Goal: Task Accomplishment & Management: Manage account settings

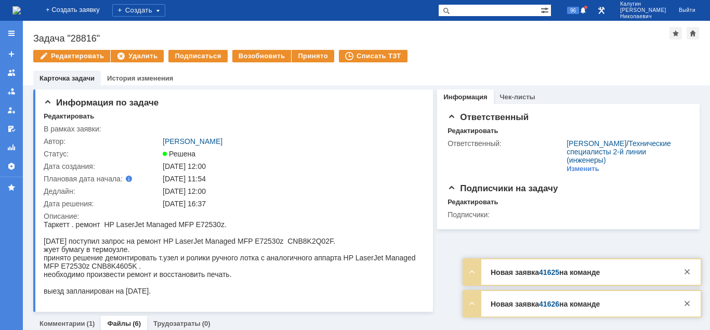
click at [589, 17] on div "96" at bounding box center [573, 10] width 31 height 21
click at [579, 10] on span "96" at bounding box center [573, 10] width 12 height 7
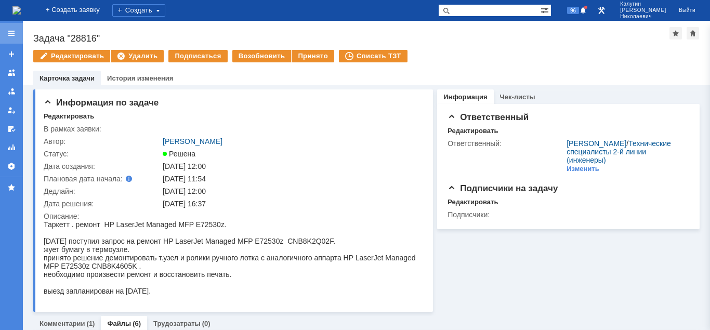
click at [10, 35] on div at bounding box center [11, 33] width 8 height 8
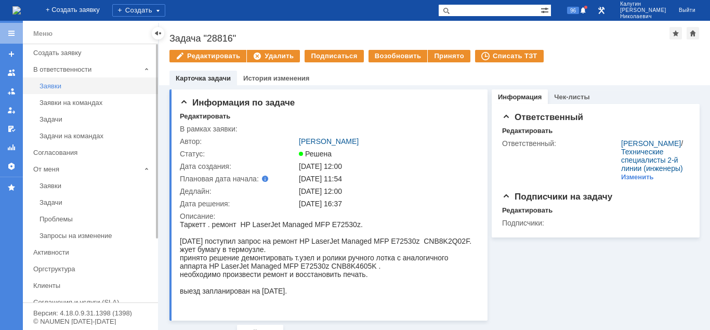
click at [47, 91] on link "Заявки" at bounding box center [95, 86] width 121 height 16
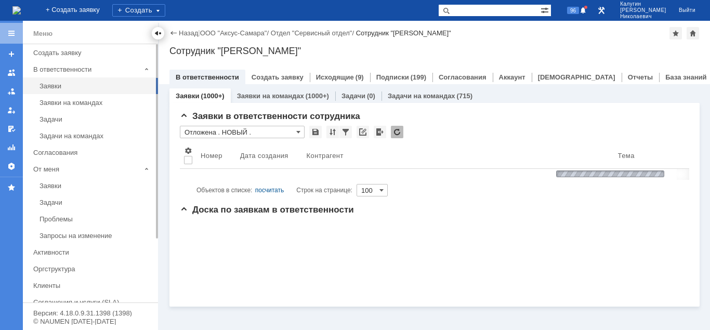
click at [159, 35] on div at bounding box center [158, 33] width 8 height 8
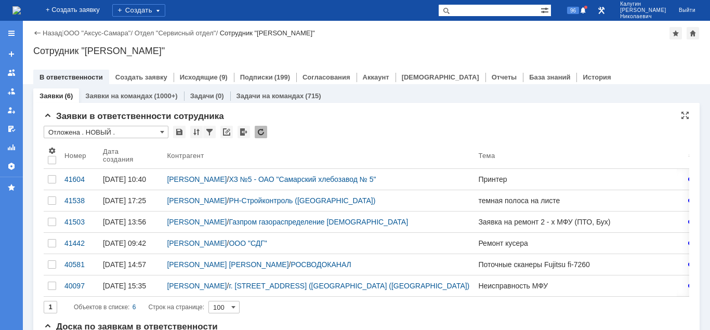
click at [106, 135] on input "Отложена . НОВЫЙ ." at bounding box center [106, 132] width 125 height 12
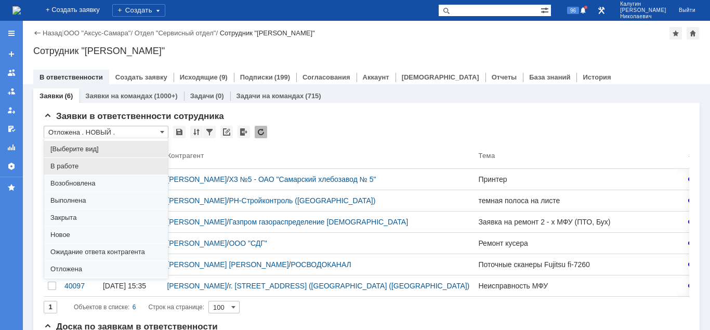
click at [64, 167] on span "В работе" at bounding box center [105, 166] width 111 height 8
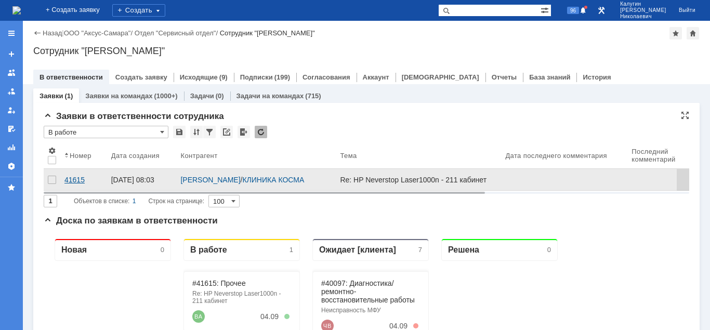
type input "В работе"
click at [80, 180] on div "41615" at bounding box center [83, 180] width 38 height 8
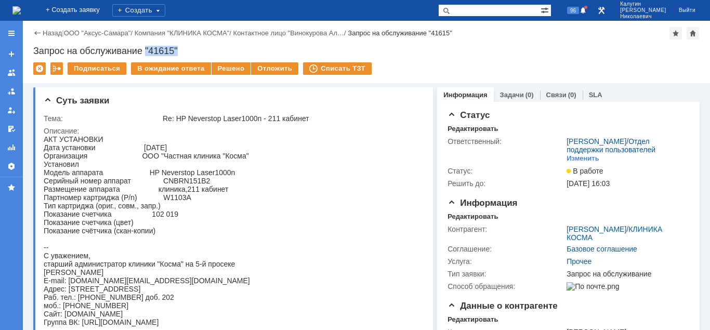
drag, startPoint x: 148, startPoint y: 47, endPoint x: 191, endPoint y: 51, distance: 43.3
click at [191, 51] on div "Запрос на обслуживание "41615"" at bounding box center [366, 51] width 666 height 10
copy div ""41615""
drag, startPoint x: 157, startPoint y: 222, endPoint x: 190, endPoint y: 223, distance: 32.8
click at [190, 223] on div "АКТ УСТАНОВКИ Дата установки 03.09.2025 Организация ООО "Частная клиника "Косма…" at bounding box center [147, 230] width 206 height 191
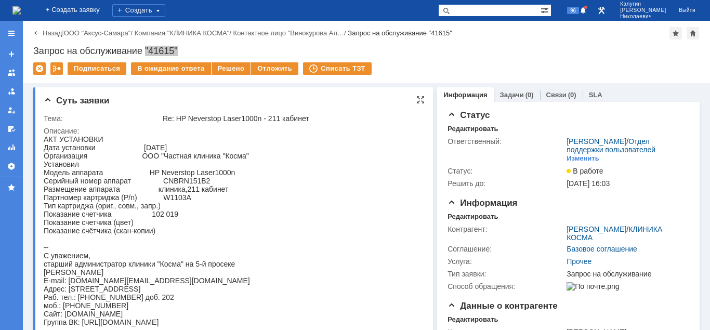
click at [161, 218] on div "АКТ УСТАНОВКИ Дата установки 03.09.2025 Организация ООО "Частная клиника "Косма…" at bounding box center [147, 230] width 206 height 191
drag, startPoint x: 152, startPoint y: 219, endPoint x: 178, endPoint y: 222, distance: 25.7
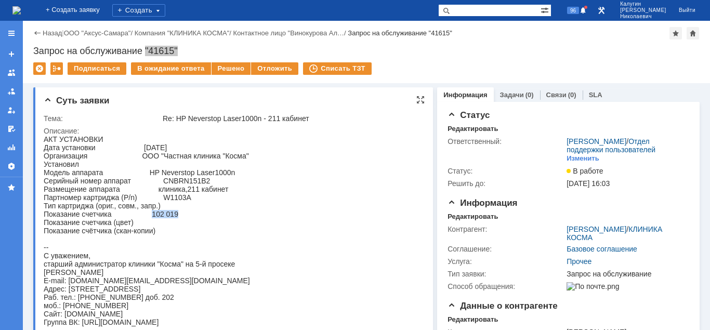
click at [178, 222] on div "АКТ УСТАНОВКИ Дата установки 03.09.2025 Организация ООО "Частная клиника "Косма…" at bounding box center [147, 230] width 206 height 191
copy div "102 019"
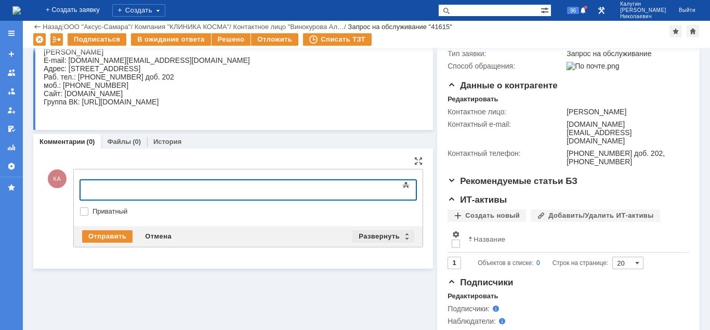
click at [377, 235] on div "Развернуть" at bounding box center [383, 236] width 62 height 12
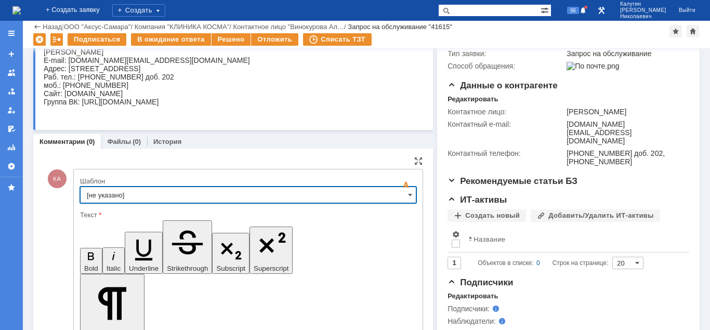
click at [169, 197] on input "[не указано]" at bounding box center [248, 195] width 336 height 17
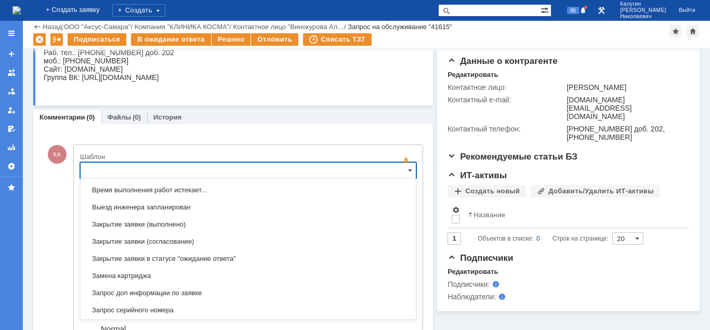
scroll to position [464, 0]
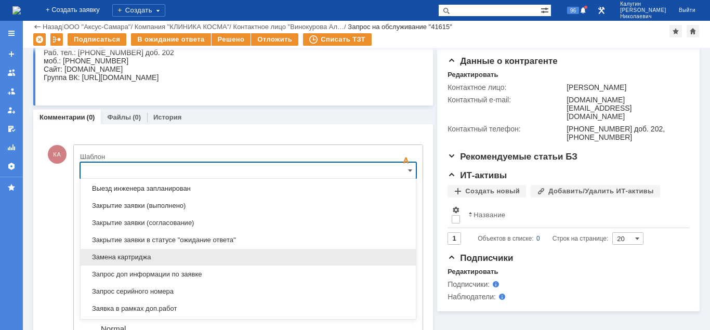
click at [140, 261] on div "Замена картриджа" at bounding box center [248, 257] width 335 height 17
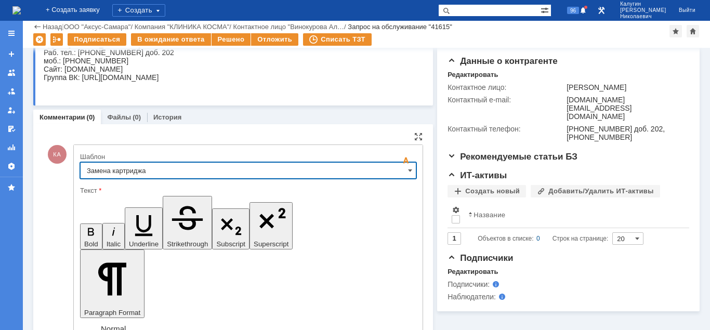
type input "Замена картриджа"
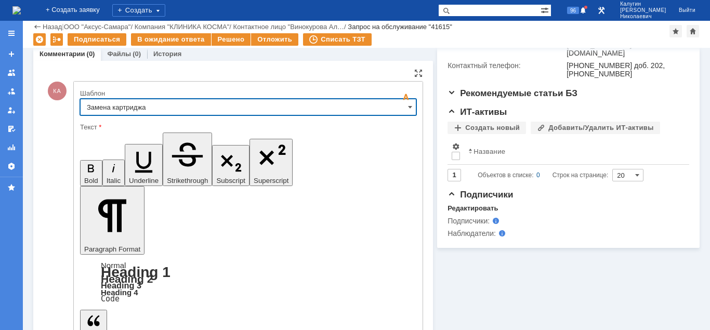
scroll to position [316, 0]
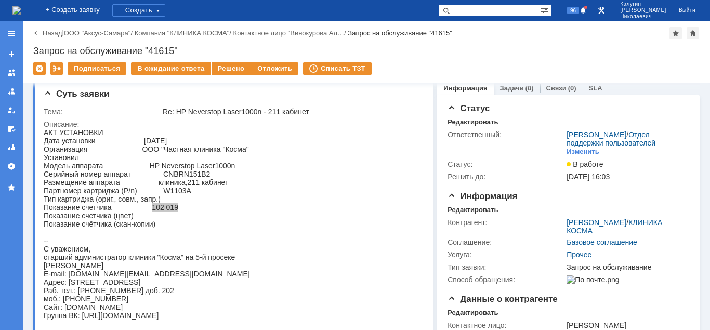
scroll to position [0, 0]
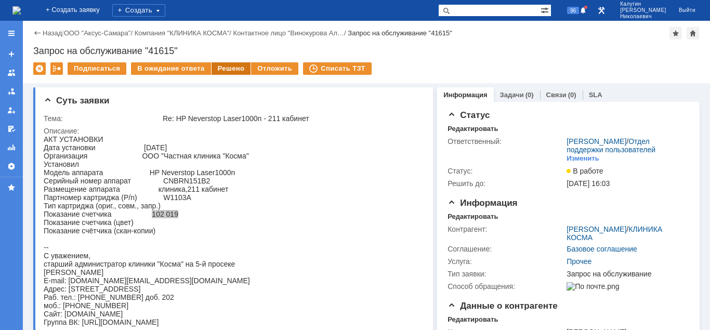
click at [215, 71] on div "Решено" at bounding box center [232, 68] width 40 height 12
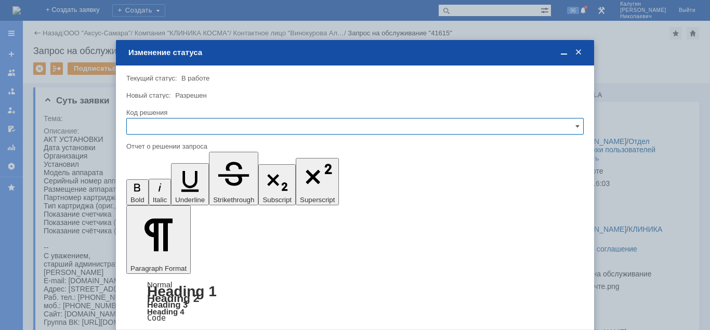
click at [188, 123] on input "text" at bounding box center [354, 126] width 457 height 17
drag, startPoint x: 27, startPoint y: 34, endPoint x: 152, endPoint y: 200, distance: 207.8
click at [152, 200] on span "Решено" at bounding box center [355, 197] width 444 height 8
type input "Решено"
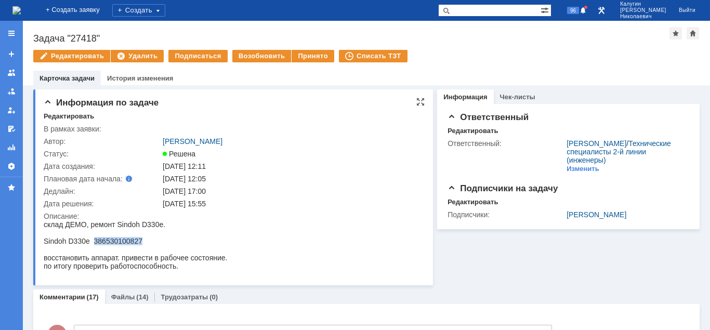
drag, startPoint x: 93, startPoint y: 243, endPoint x: 142, endPoint y: 239, distance: 49.5
click at [142, 240] on div "Sindoh D330e 386530100827" at bounding box center [135, 241] width 183 height 8
copy div "386530100827"
click at [491, 41] on div "Задача "27418"" at bounding box center [351, 38] width 636 height 10
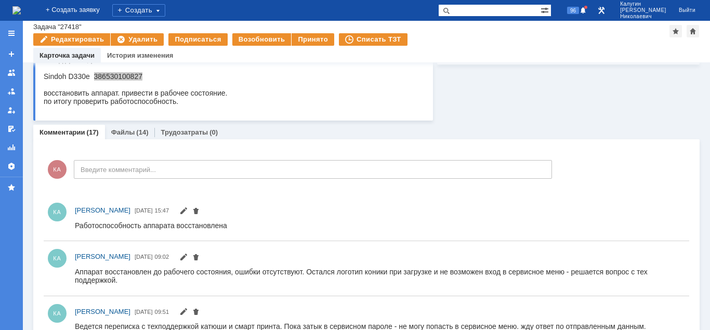
scroll to position [106, 0]
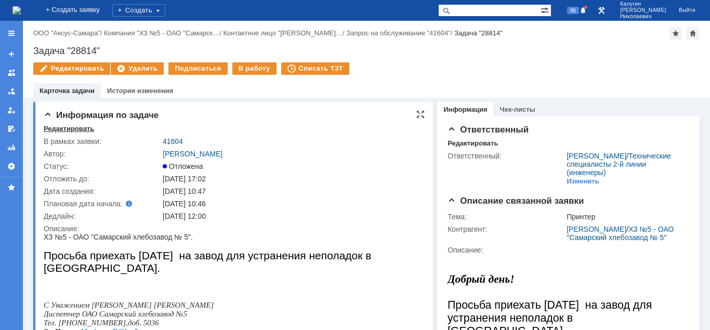
click at [65, 127] on div "Редактировать" at bounding box center [69, 129] width 50 height 8
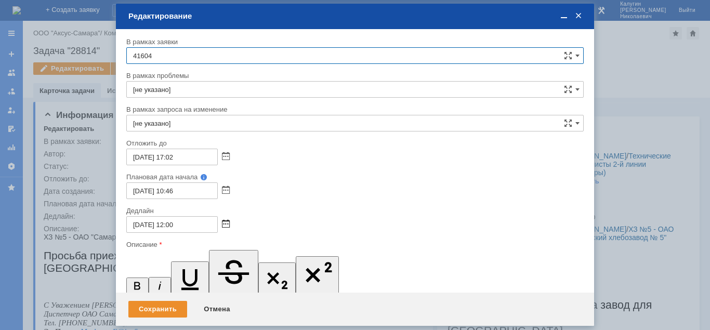
click at [224, 224] on span at bounding box center [226, 224] width 8 height 8
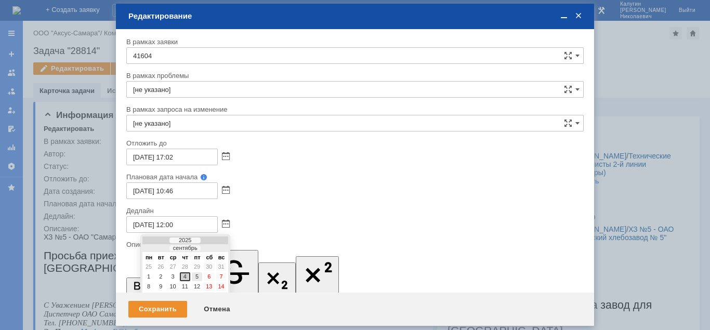
drag, startPoint x: 194, startPoint y: 278, endPoint x: 68, endPoint y: 10, distance: 296.2
click at [194, 278] on div "5" at bounding box center [197, 276] width 10 height 9
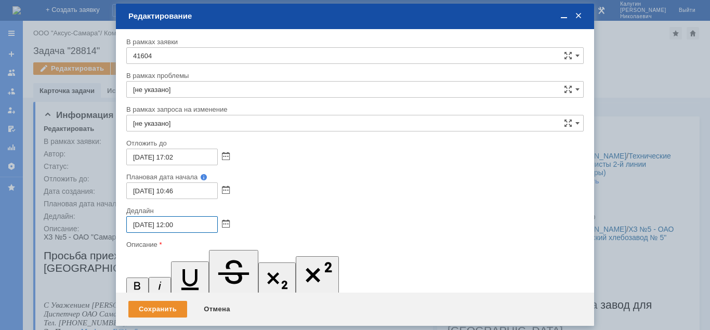
click at [174, 226] on input "05.09.2025 12:00" at bounding box center [171, 224] width 91 height 17
click at [173, 226] on input "05.09.2025 12:00" at bounding box center [171, 224] width 91 height 17
type input "05.09.2025 15:00"
click at [145, 306] on div "Сохранить" at bounding box center [157, 309] width 59 height 17
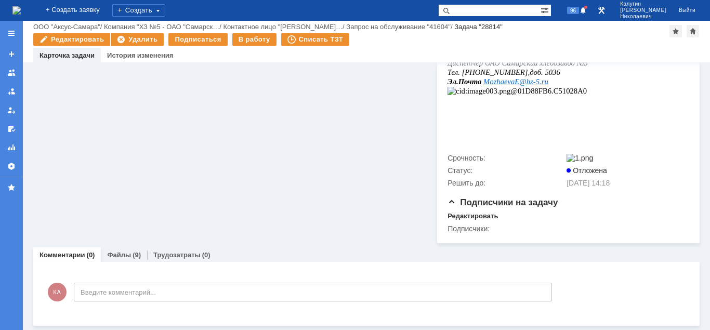
scroll to position [294, 0]
click at [123, 253] on link "Файлы" at bounding box center [119, 255] width 24 height 8
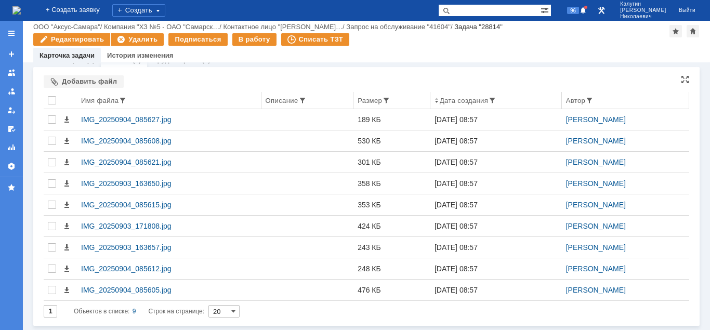
scroll to position [489, 0]
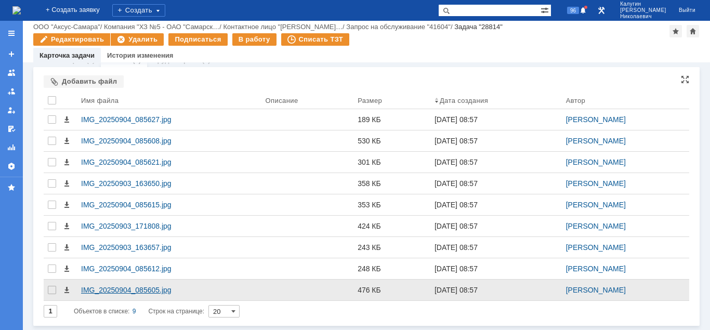
click at [160, 291] on div "IMG_20250904_085605.jpg" at bounding box center [169, 290] width 176 height 8
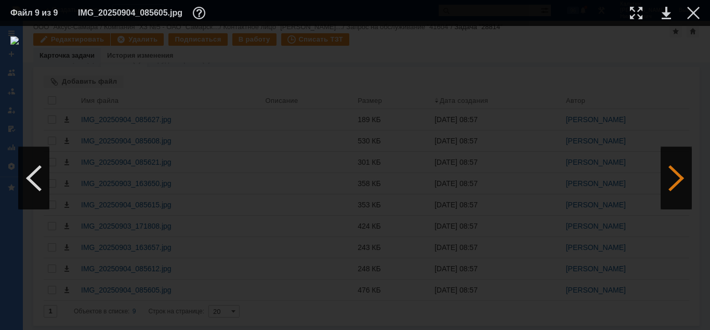
click at [671, 183] on div at bounding box center [676, 178] width 31 height 62
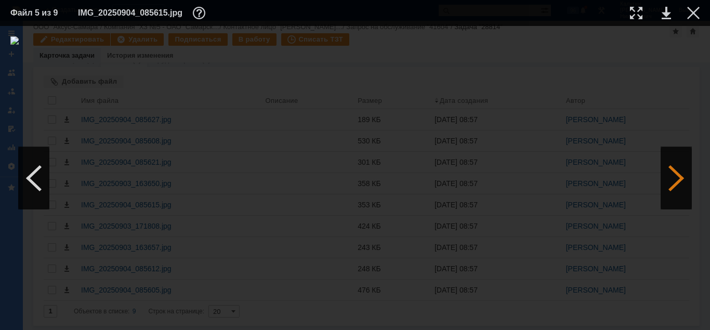
click at [671, 183] on div at bounding box center [676, 178] width 31 height 62
click at [691, 14] on div at bounding box center [693, 13] width 12 height 12
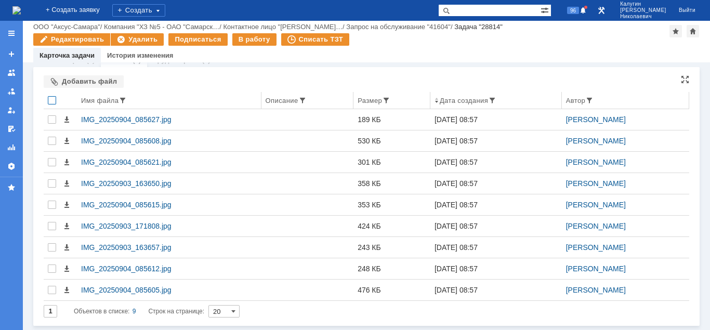
click at [51, 103] on div at bounding box center [52, 100] width 8 height 8
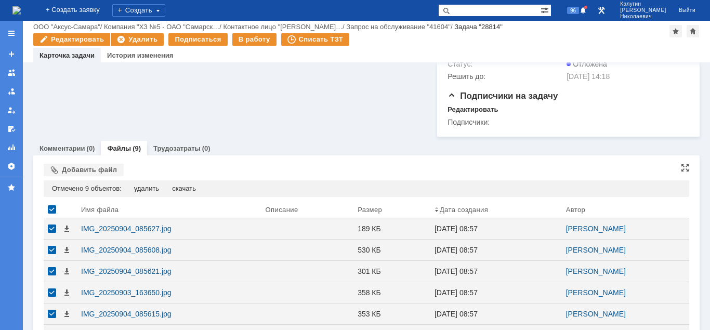
scroll to position [383, 0]
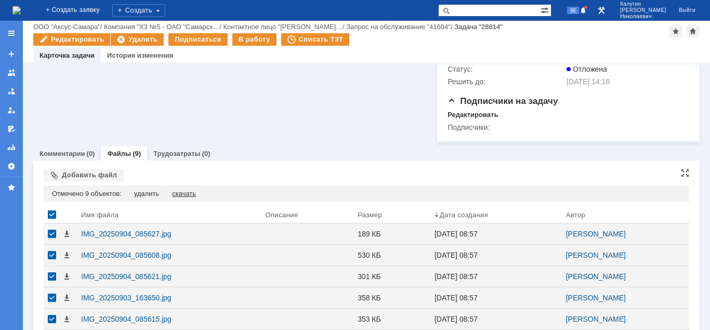
click at [190, 198] on div "скачать" at bounding box center [184, 194] width 24 height 8
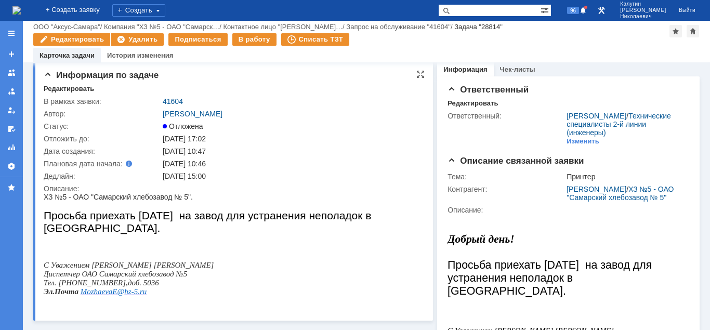
scroll to position [0, 0]
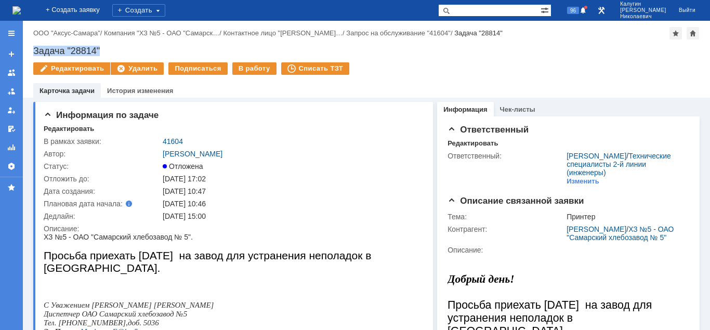
drag, startPoint x: 105, startPoint y: 50, endPoint x: 34, endPoint y: 49, distance: 71.2
click at [34, 49] on div "Задача "28814"" at bounding box center [366, 51] width 666 height 10
copy div "Задача "28814""
click at [579, 9] on span "98" at bounding box center [573, 10] width 12 height 7
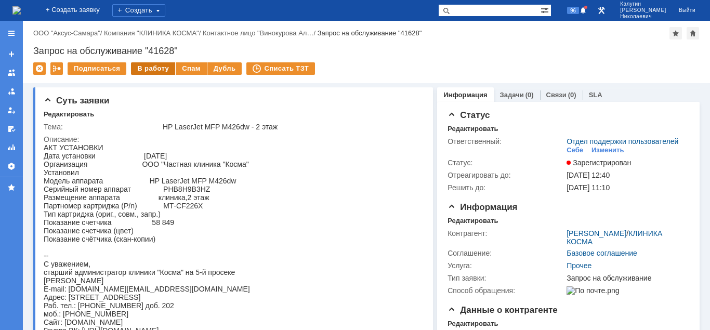
click at [149, 70] on div "В работу" at bounding box center [153, 68] width 44 height 12
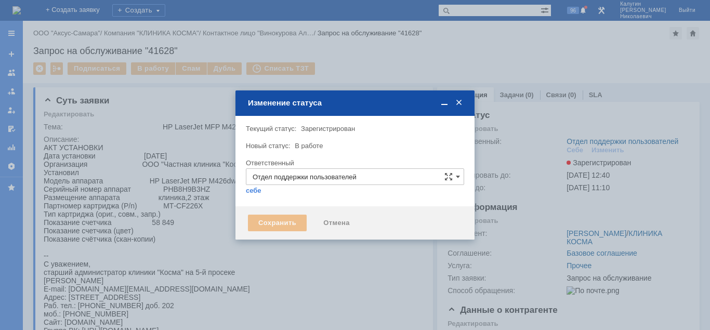
type input "[PERSON_NAME]"
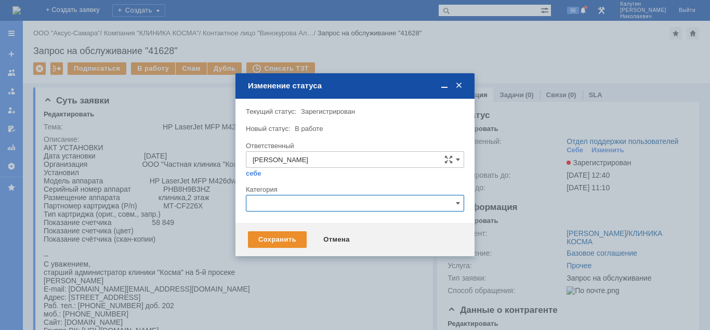
click at [278, 200] on input "text" at bounding box center [355, 203] width 218 height 17
click at [374, 155] on div "Ответственный Калугин Александр Николаевич себе своей команде" at bounding box center [355, 163] width 218 height 44
click at [282, 240] on div "Сохранить" at bounding box center [277, 239] width 59 height 17
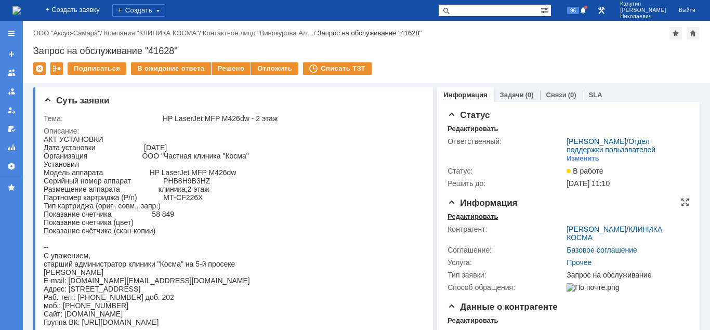
click at [453, 220] on div "Редактировать" at bounding box center [473, 217] width 50 height 8
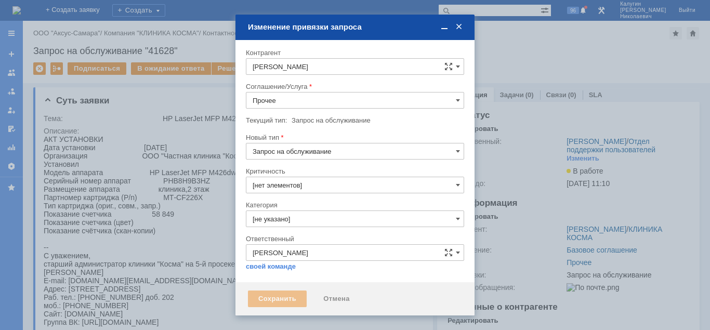
type input "3. Низкая"
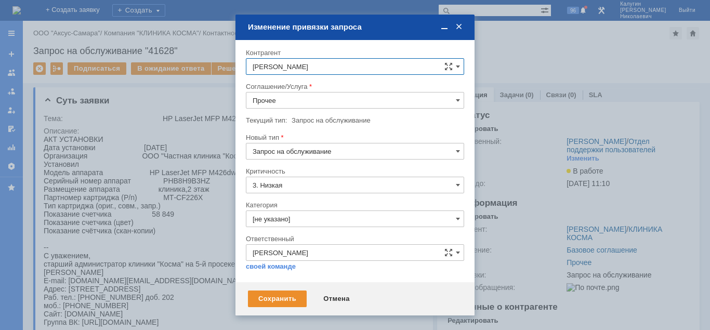
click at [313, 105] on input "Прочее" at bounding box center [355, 100] width 218 height 17
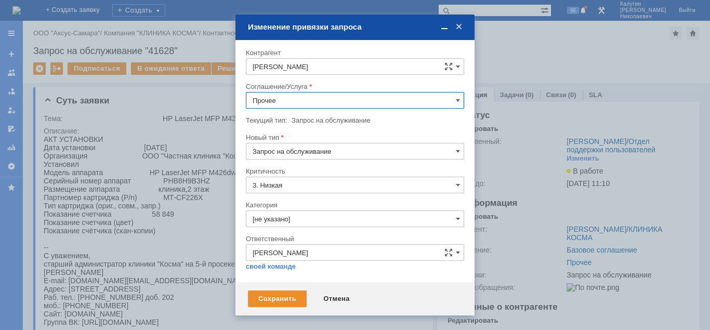
scroll to position [478, 0]
click at [340, 150] on span "ПТ_Замена расходных материалов / ресурсных деталей" at bounding box center [355, 146] width 205 height 8
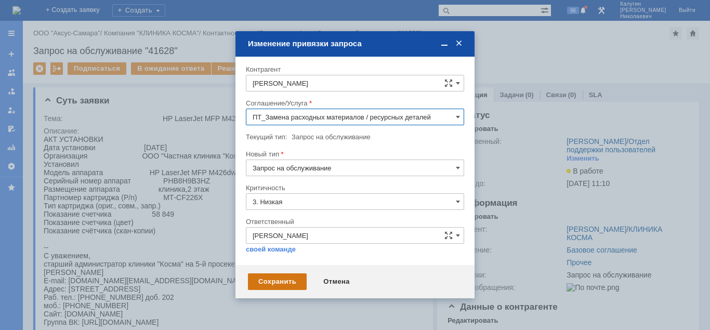
type input "ПТ_Замена расходных материалов / ресурсных деталей"
click at [283, 281] on div "Сохранить" at bounding box center [277, 281] width 59 height 17
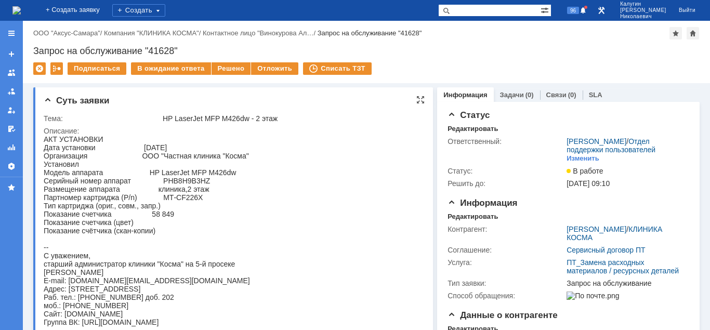
scroll to position [0, 0]
click at [589, 14] on div "97" at bounding box center [577, 10] width 24 height 12
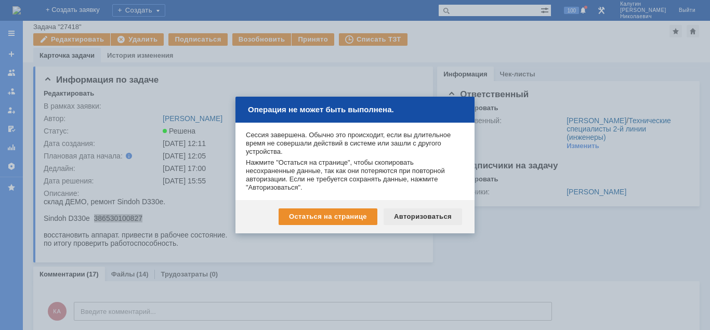
scroll to position [106, 0]
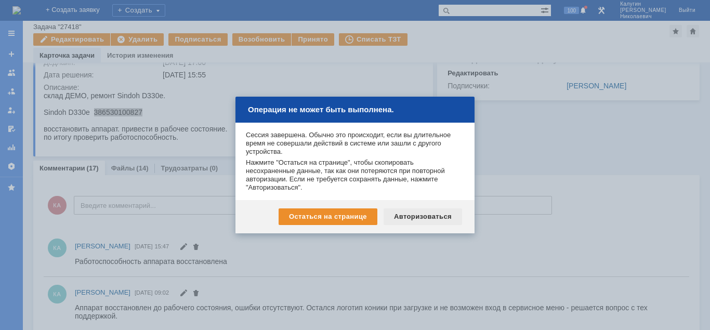
click at [415, 217] on div "Авторизоваться" at bounding box center [423, 216] width 78 height 17
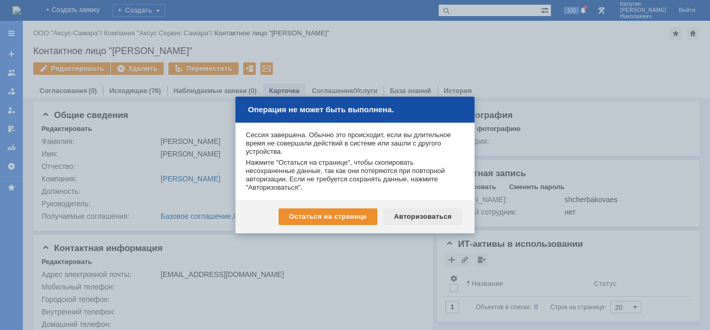
click at [405, 218] on div "Авторизоваться" at bounding box center [423, 216] width 78 height 17
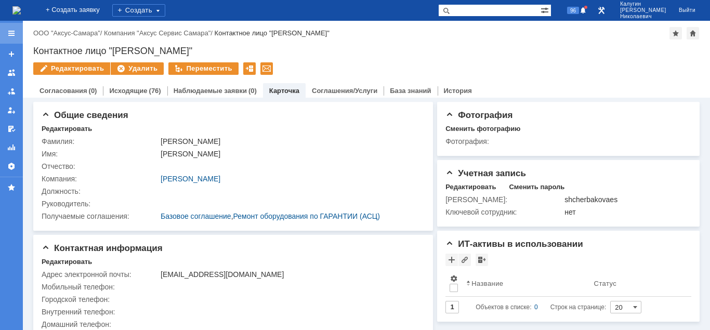
click at [10, 32] on div at bounding box center [11, 33] width 8 height 8
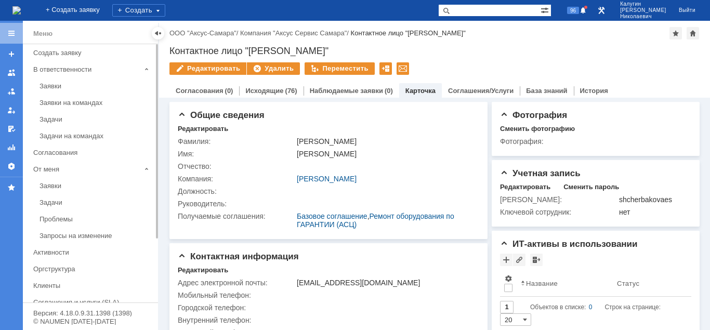
click at [56, 203] on div "Задачи" at bounding box center [96, 203] width 112 height 8
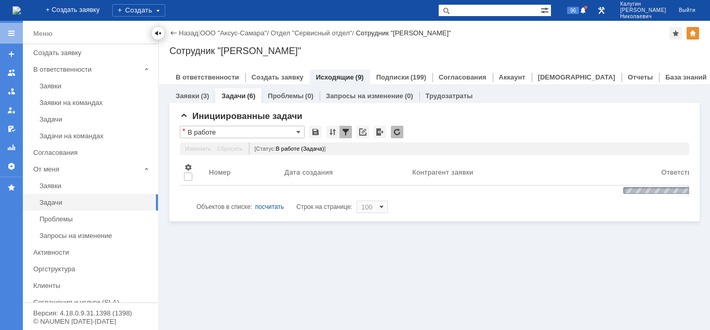
click at [158, 35] on div at bounding box center [158, 33] width 8 height 8
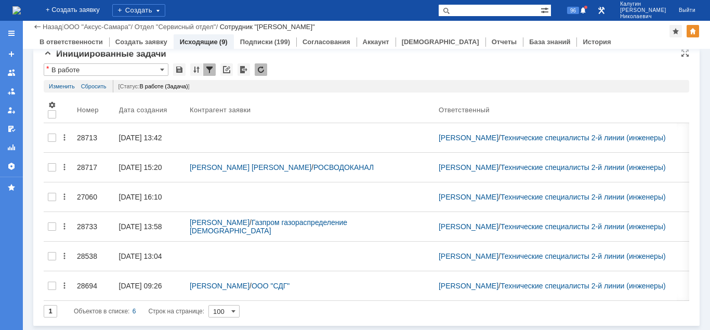
click at [87, 69] on input "В работе" at bounding box center [106, 69] width 125 height 12
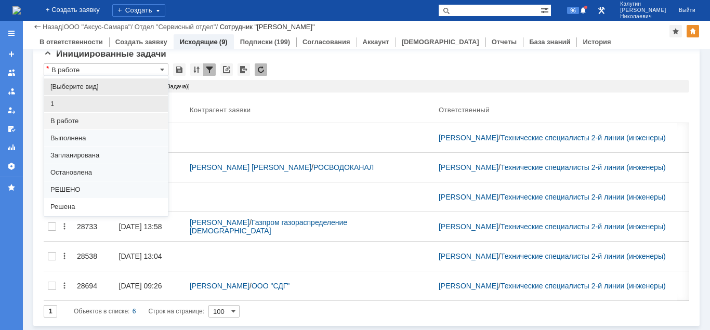
click at [62, 106] on span "1" at bounding box center [105, 104] width 111 height 8
type input "1"
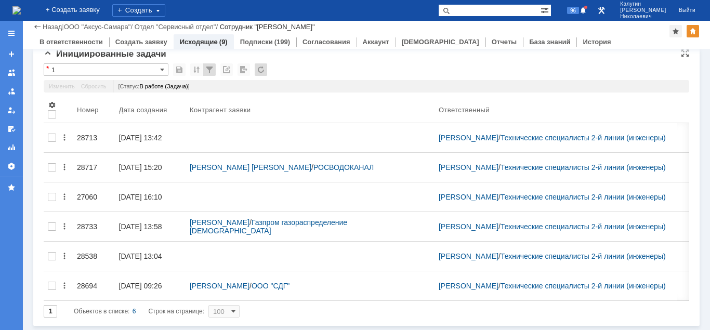
type input "20"
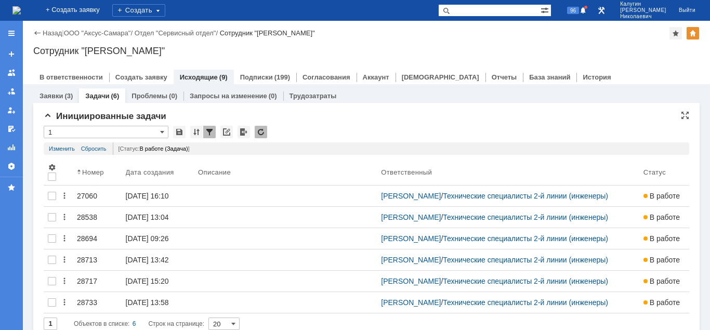
type input "1"
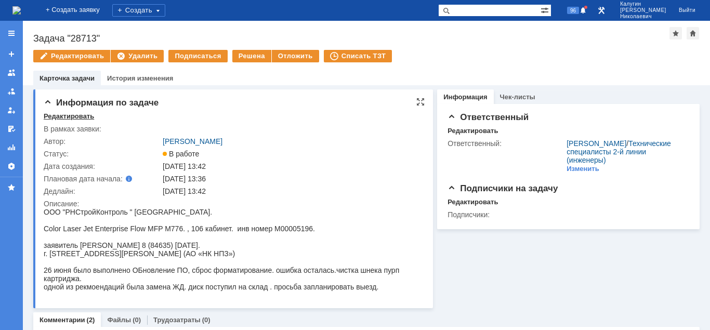
click at [63, 117] on div "Редактировать" at bounding box center [69, 116] width 50 height 8
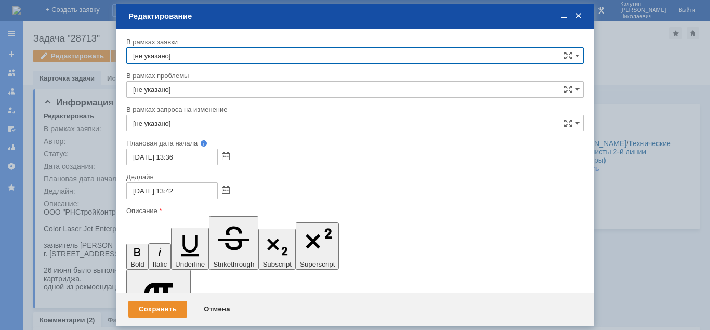
scroll to position [40, 0]
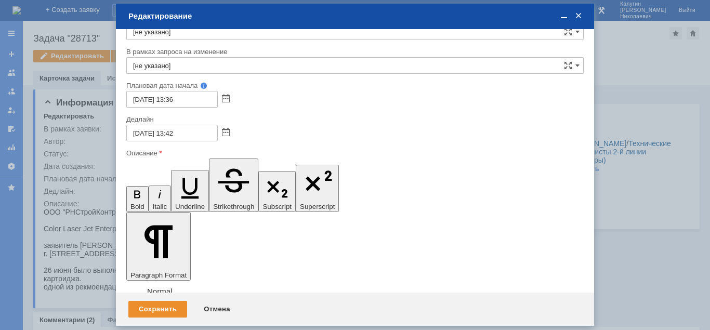
scroll to position [150, 4]
drag, startPoint x: 309, startPoint y: 2804, endPoint x: 147, endPoint y: 2803, distance: 162.2
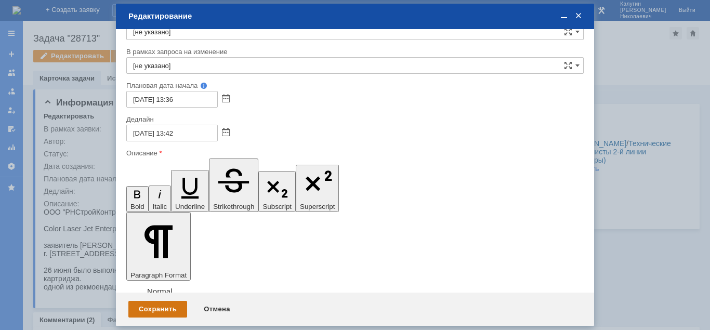
click at [157, 304] on div "Сохранить" at bounding box center [157, 309] width 59 height 17
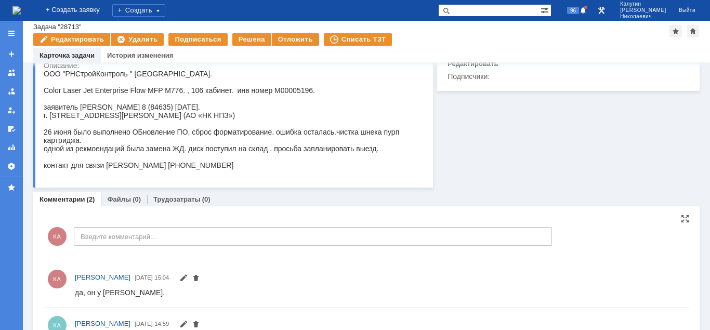
scroll to position [97, 0]
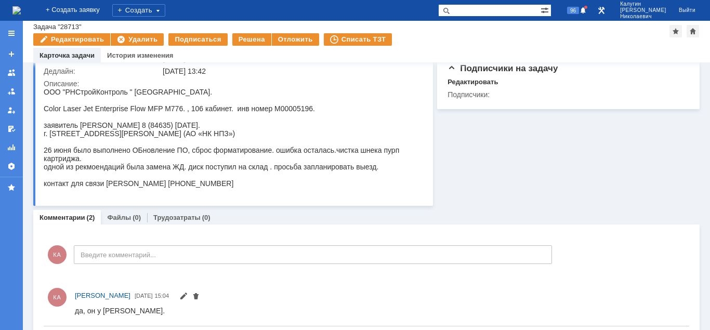
drag, startPoint x: 106, startPoint y: 188, endPoint x: 282, endPoint y: 202, distance: 176.8
click at [282, 188] on html "ООО "РНСтройКонтроль " Новокуйбышевск. Color Laser Jet Enterprise Flow MFP M776…" at bounding box center [232, 138] width 377 height 100
copy div "Федотов Денис Викторович +7 (927) 001-44-39"
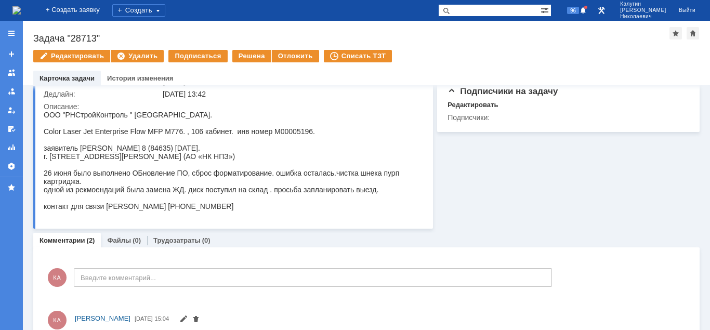
scroll to position [0, 0]
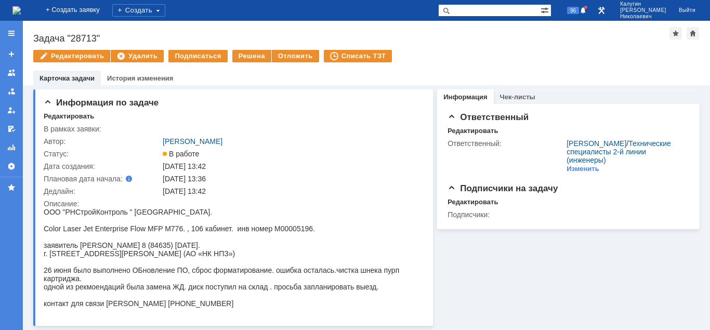
drag, startPoint x: 36, startPoint y: 36, endPoint x: 146, endPoint y: 51, distance: 111.2
click at [146, 44] on div "Задача "28713"" at bounding box center [351, 38] width 636 height 10
drag, startPoint x: 99, startPoint y: 35, endPoint x: 51, endPoint y: 45, distance: 48.8
click at [33, 33] on div "Задача "28713"" at bounding box center [351, 38] width 636 height 10
copy div "Задача "28713""
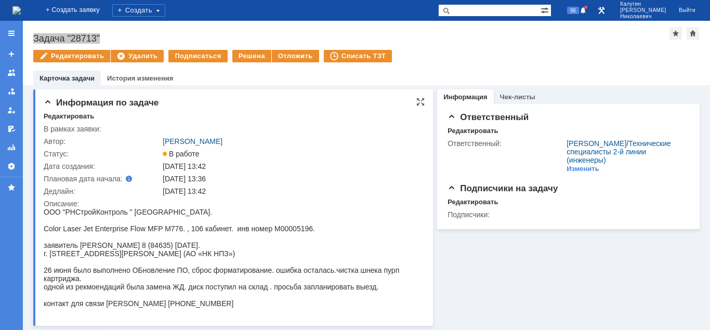
copy div "Задача "28713""
click at [587, 8] on span at bounding box center [583, 11] width 7 height 8
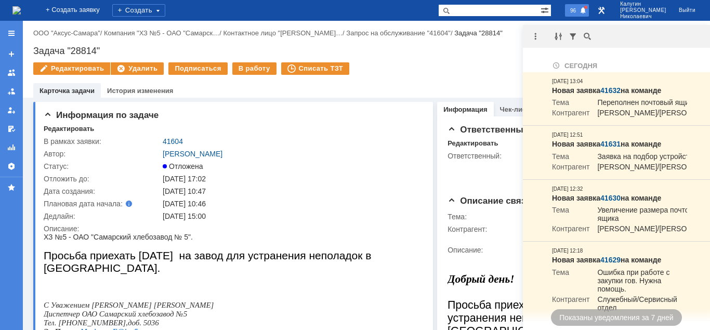
click at [587, 10] on span at bounding box center [583, 11] width 7 height 8
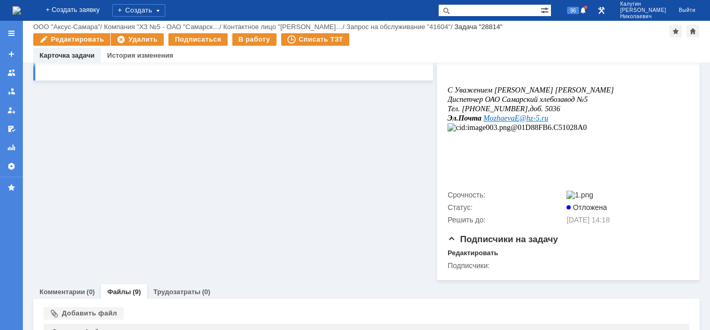
scroll to position [404, 0]
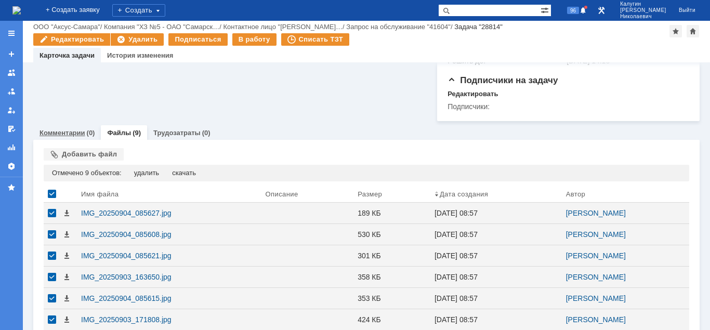
click at [68, 137] on link "Комментарии" at bounding box center [63, 133] width 46 height 8
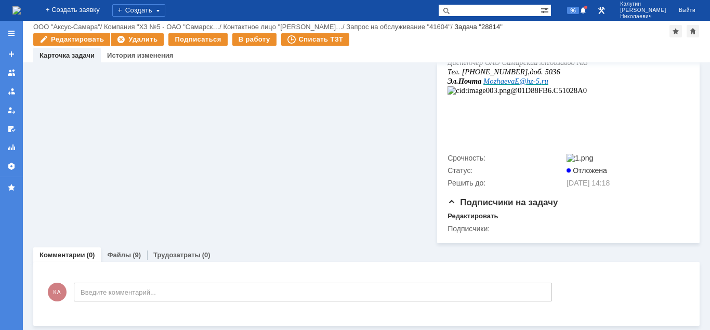
scroll to position [295, 0]
click at [579, 12] on span "96" at bounding box center [573, 10] width 12 height 7
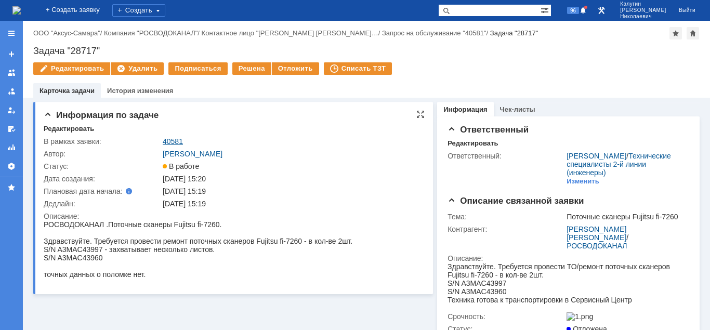
click at [177, 139] on link "40581" at bounding box center [173, 141] width 20 height 8
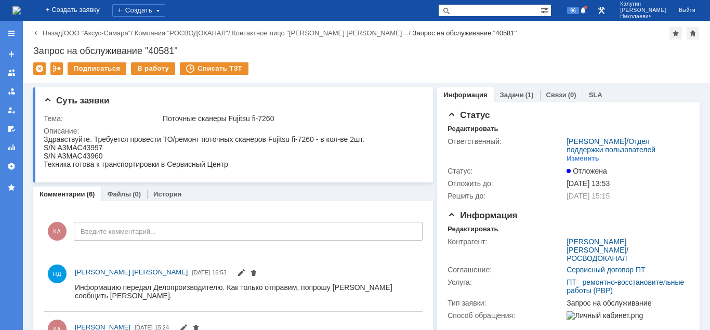
click at [51, 32] on link "Назад" at bounding box center [52, 33] width 19 height 8
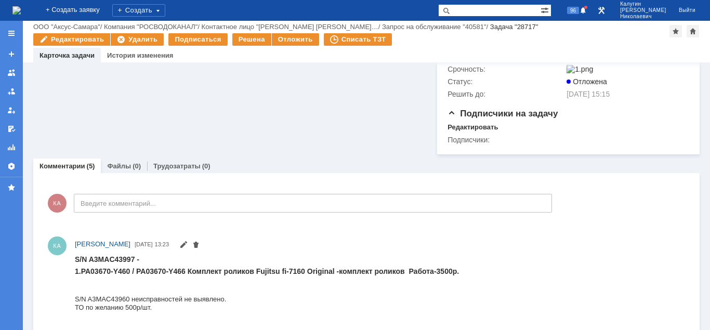
scroll to position [265, 0]
